Goal: Task Accomplishment & Management: Use online tool/utility

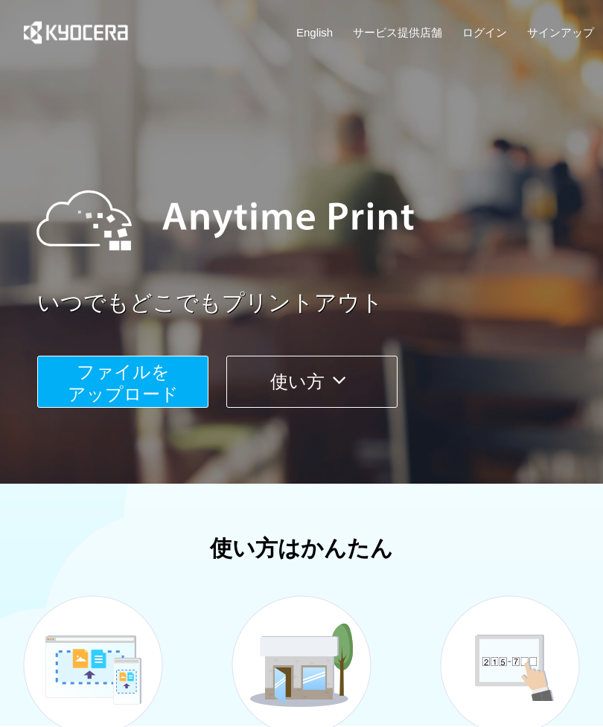
click at [66, 397] on button "ファイルを ​​アップロード" at bounding box center [122, 382] width 171 height 52
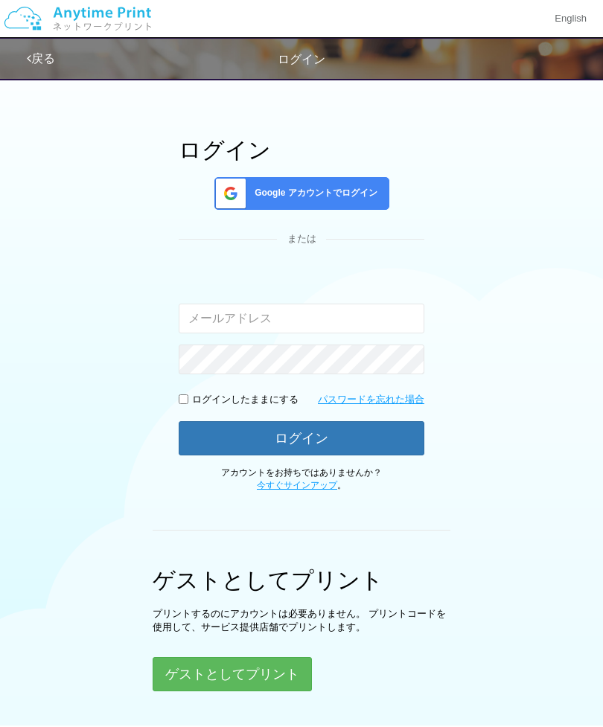
scroll to position [54, 0]
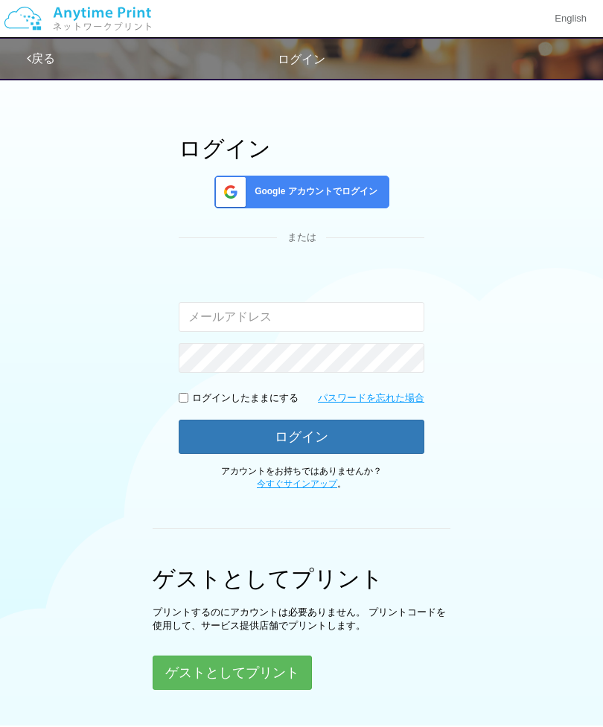
click at [287, 672] on button "ゲストとしてプリント" at bounding box center [232, 672] width 159 height 34
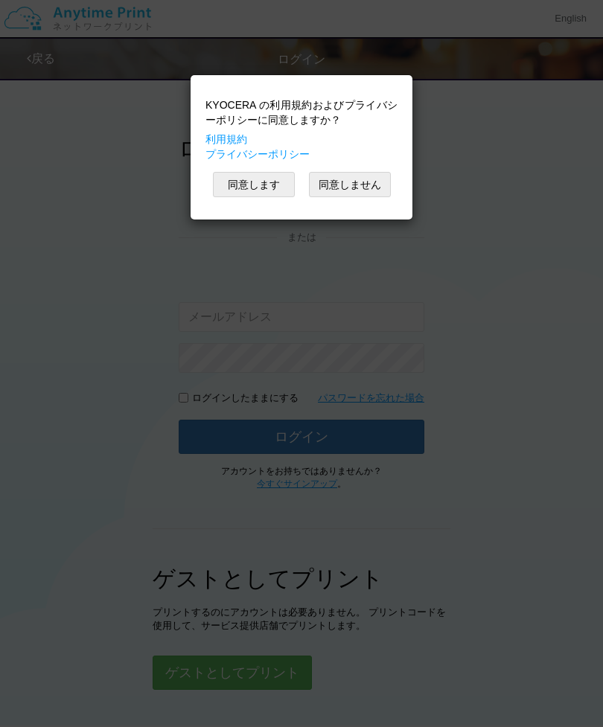
click at [260, 179] on button "同意します" at bounding box center [254, 184] width 82 height 25
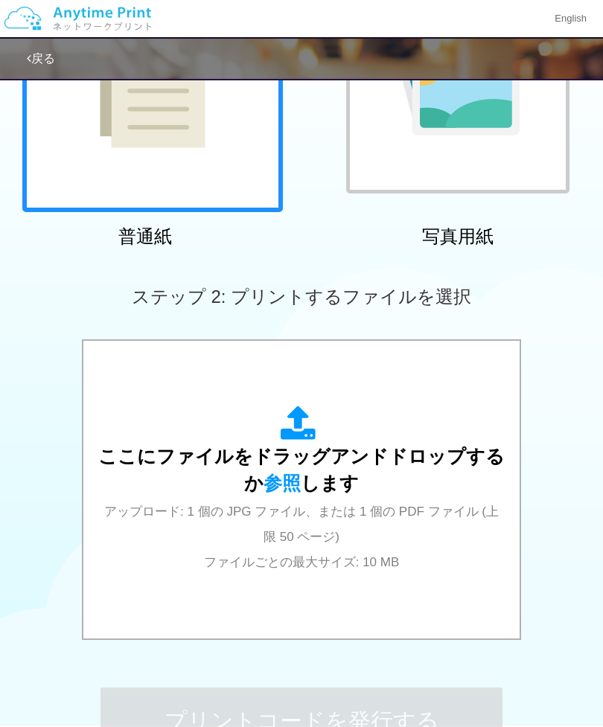
scroll to position [234, 0]
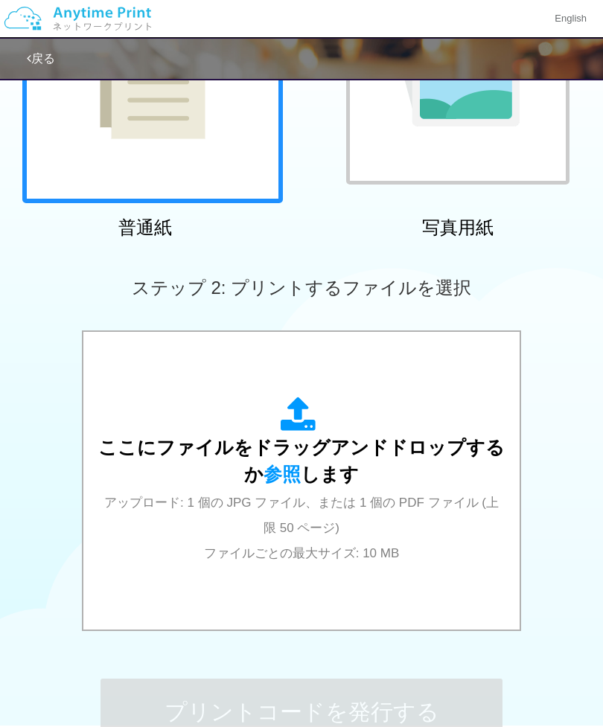
click at [344, 542] on div "ここにファイルをドラッグアンドドロップするか 参照 します アップロード: 1 個の JPG ファイル、または 1 個の PDF ファイル (上限 50 ペー…" at bounding box center [301, 481] width 406 height 168
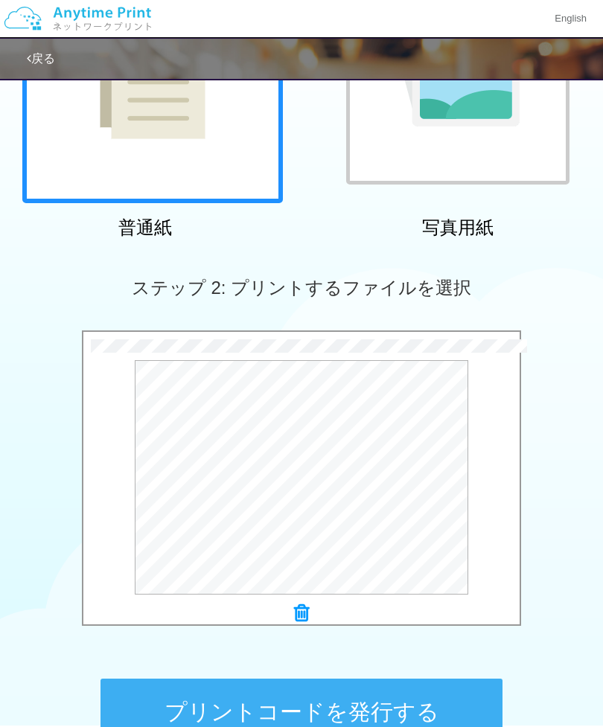
click at [443, 700] on button "プリントコードを発行する" at bounding box center [301, 711] width 402 height 67
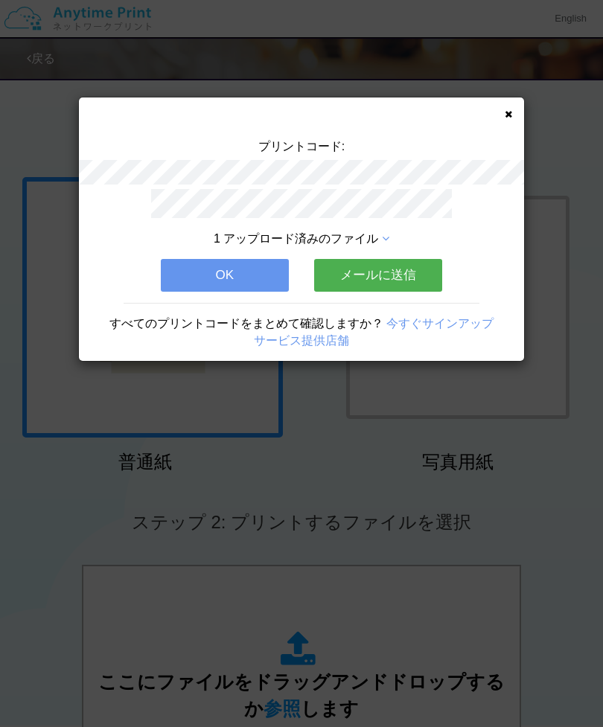
click at [414, 277] on button "メールに送信" at bounding box center [378, 275] width 128 height 33
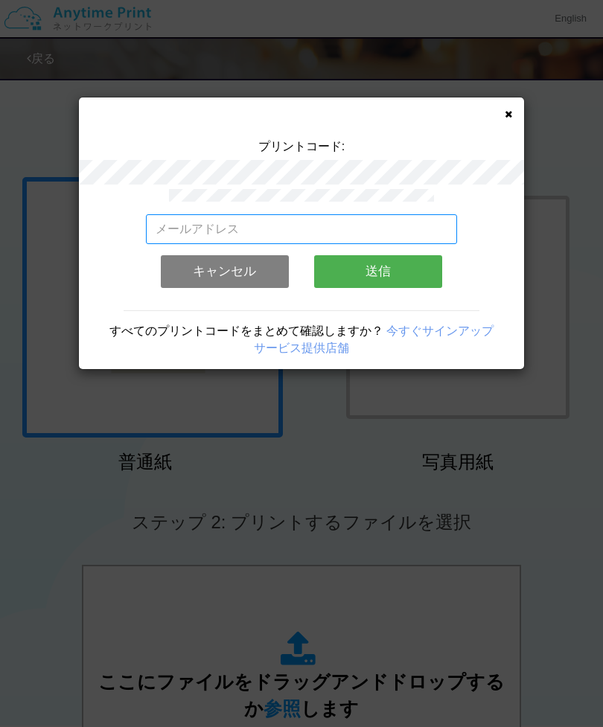
click at [423, 237] on input "email" at bounding box center [302, 229] width 312 height 30
type input "じ"
type input "[EMAIL_ADDRESS][DOMAIN_NAME]"
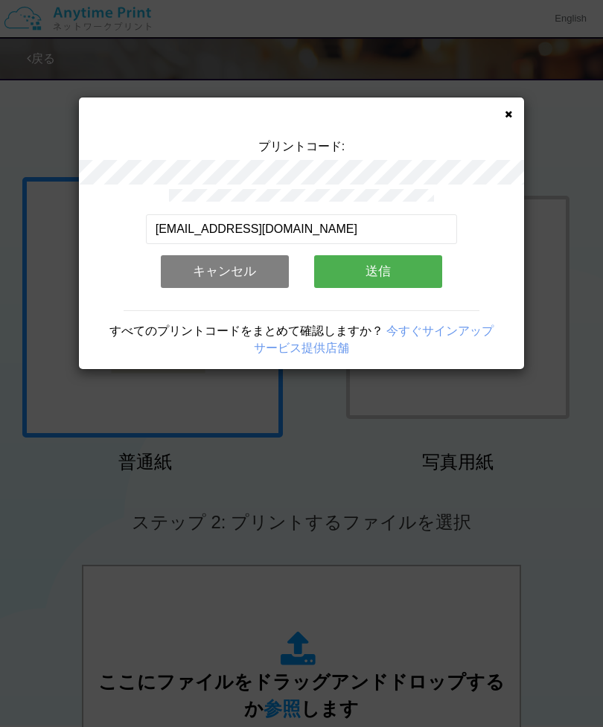
click at [426, 273] on button "送信" at bounding box center [378, 271] width 128 height 33
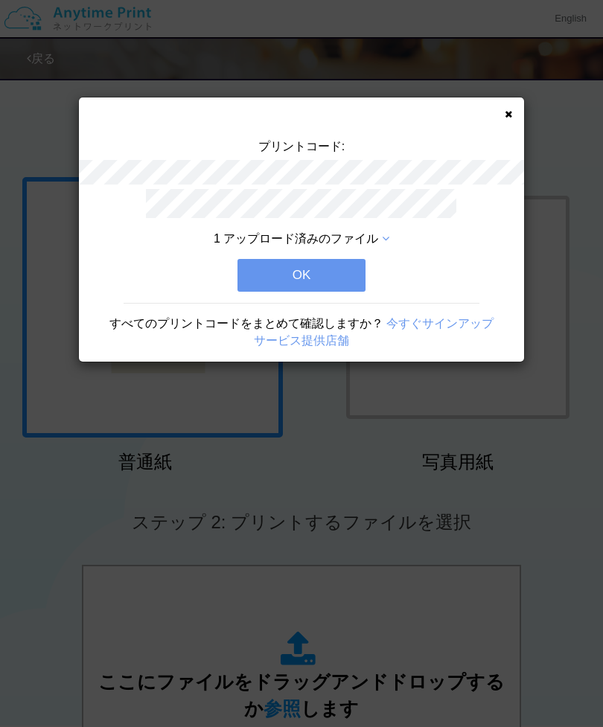
click at [351, 282] on button "OK" at bounding box center [301, 275] width 128 height 33
